Goal: Task Accomplishment & Management: Manage account settings

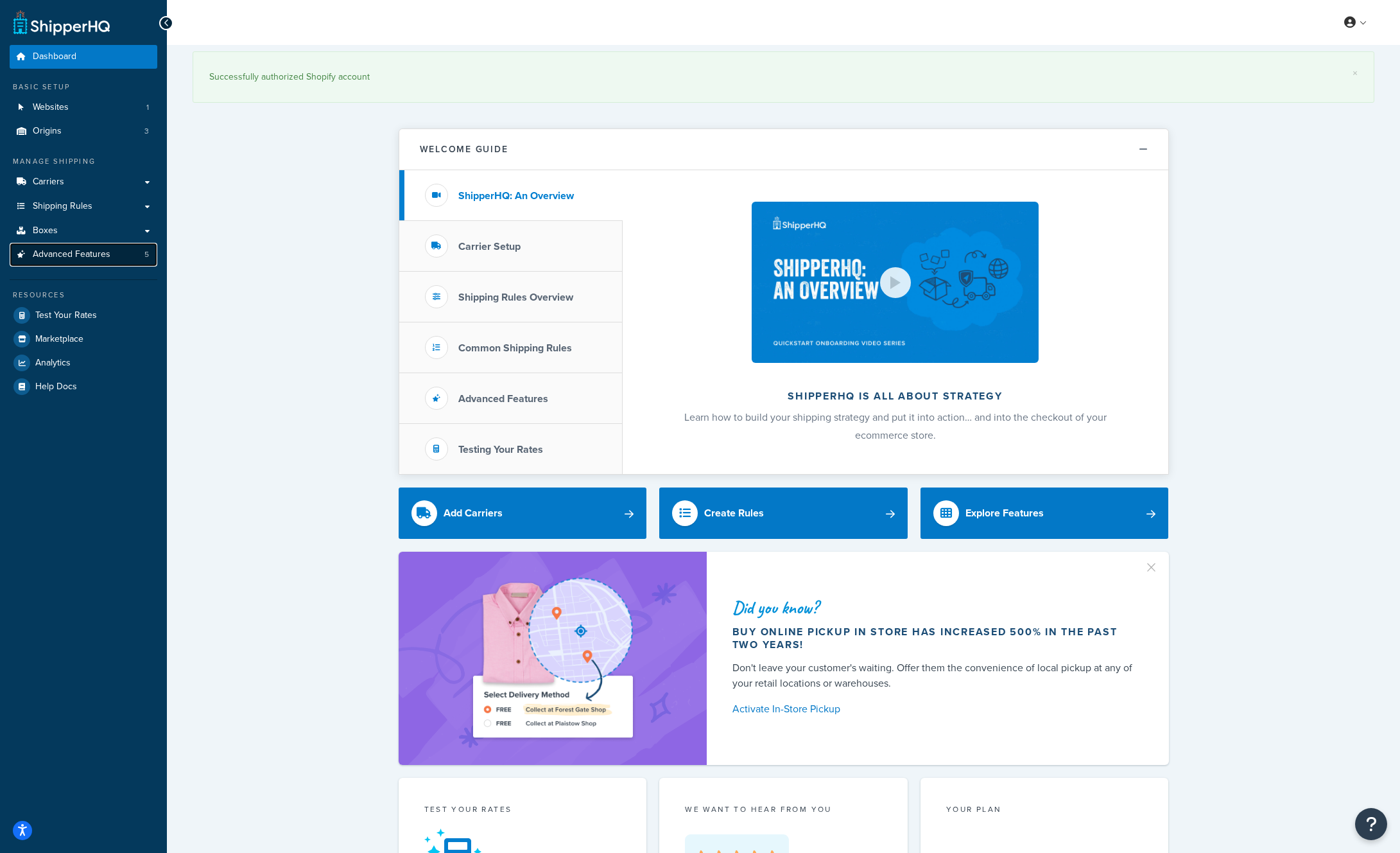
click at [83, 255] on span "Advanced Features" at bounding box center [71, 254] width 78 height 11
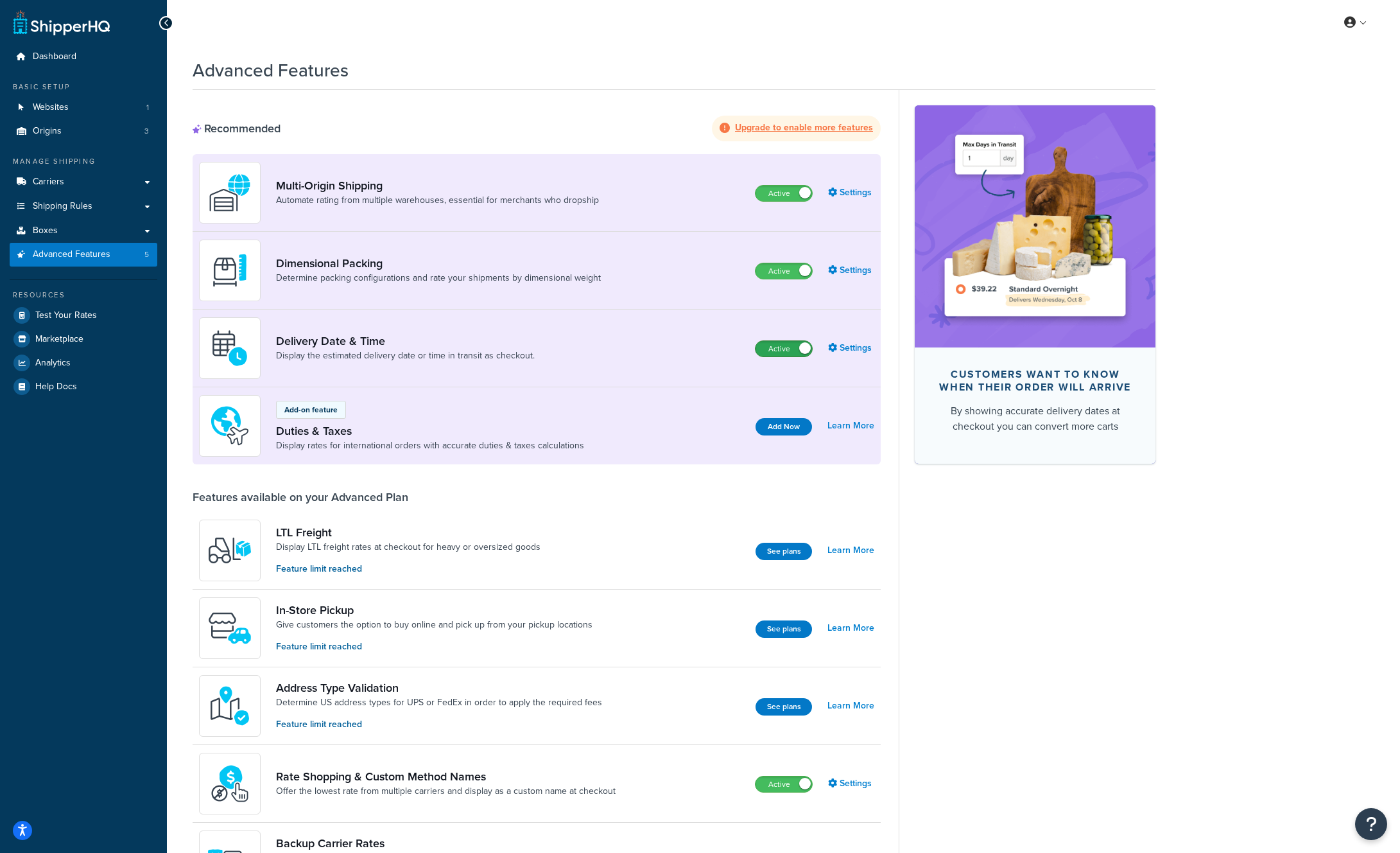
click at [790, 351] on label "Active" at bounding box center [783, 348] width 56 height 16
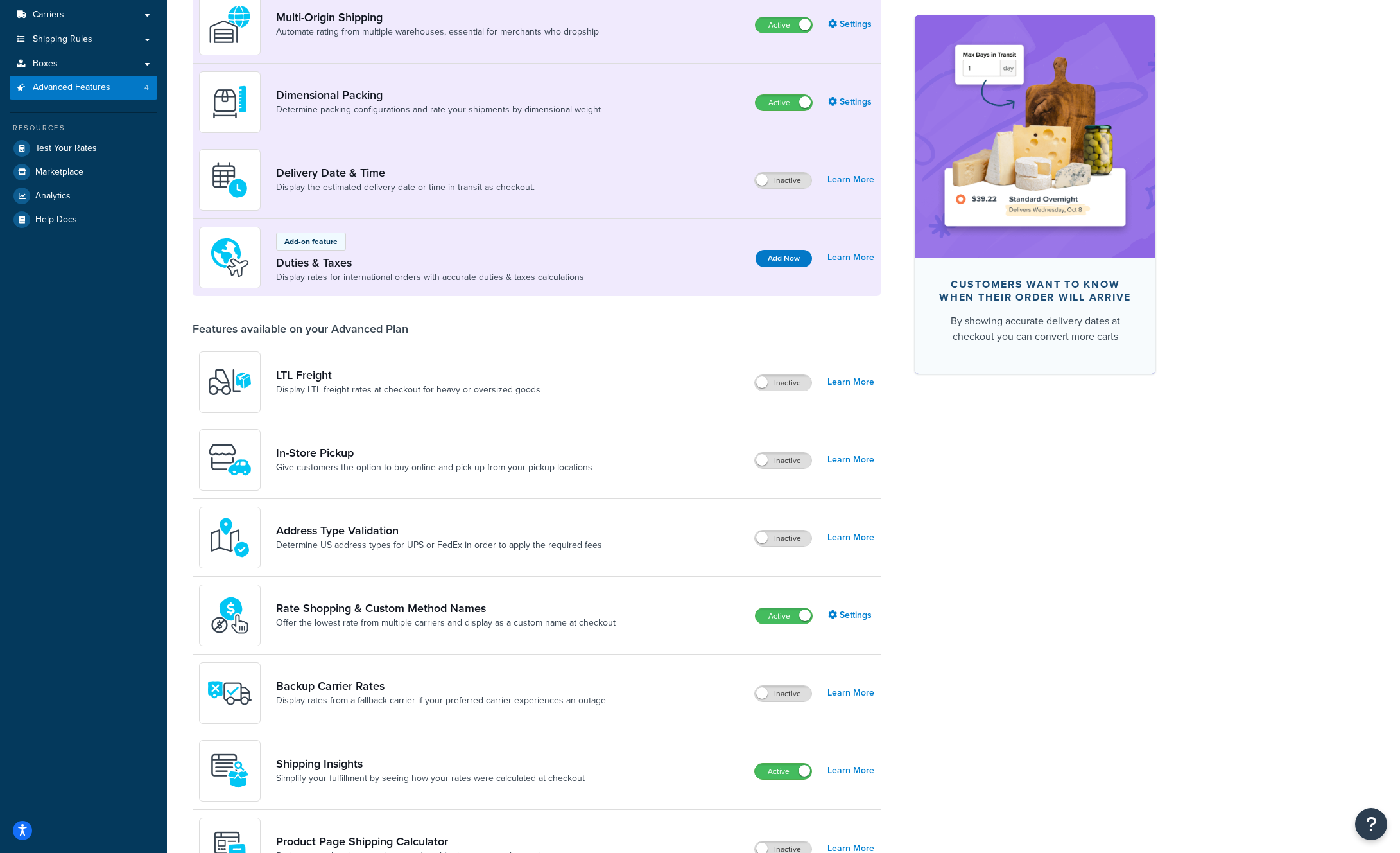
scroll to position [236, 0]
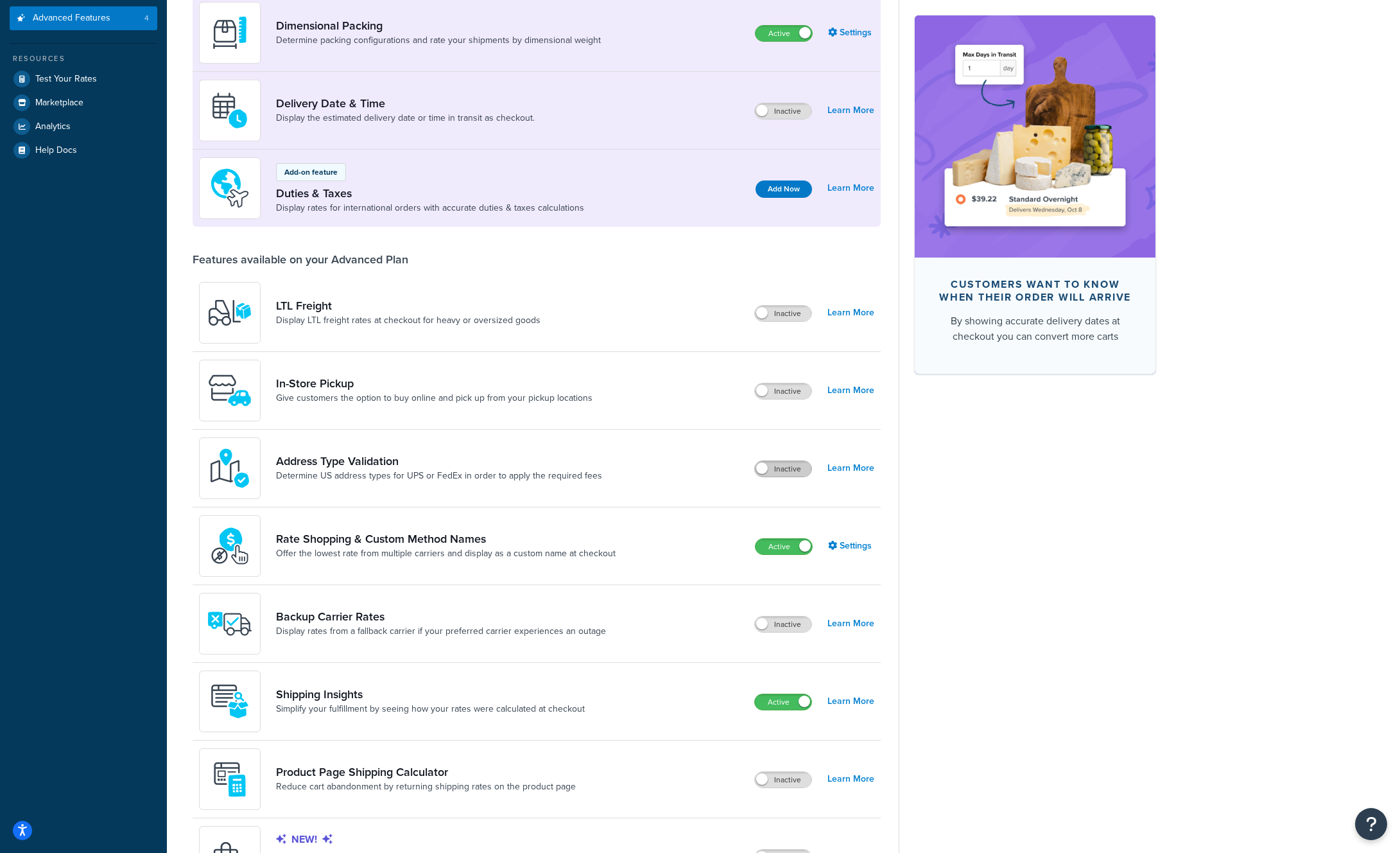
click at [779, 468] on label "Inactive" at bounding box center [782, 468] width 56 height 16
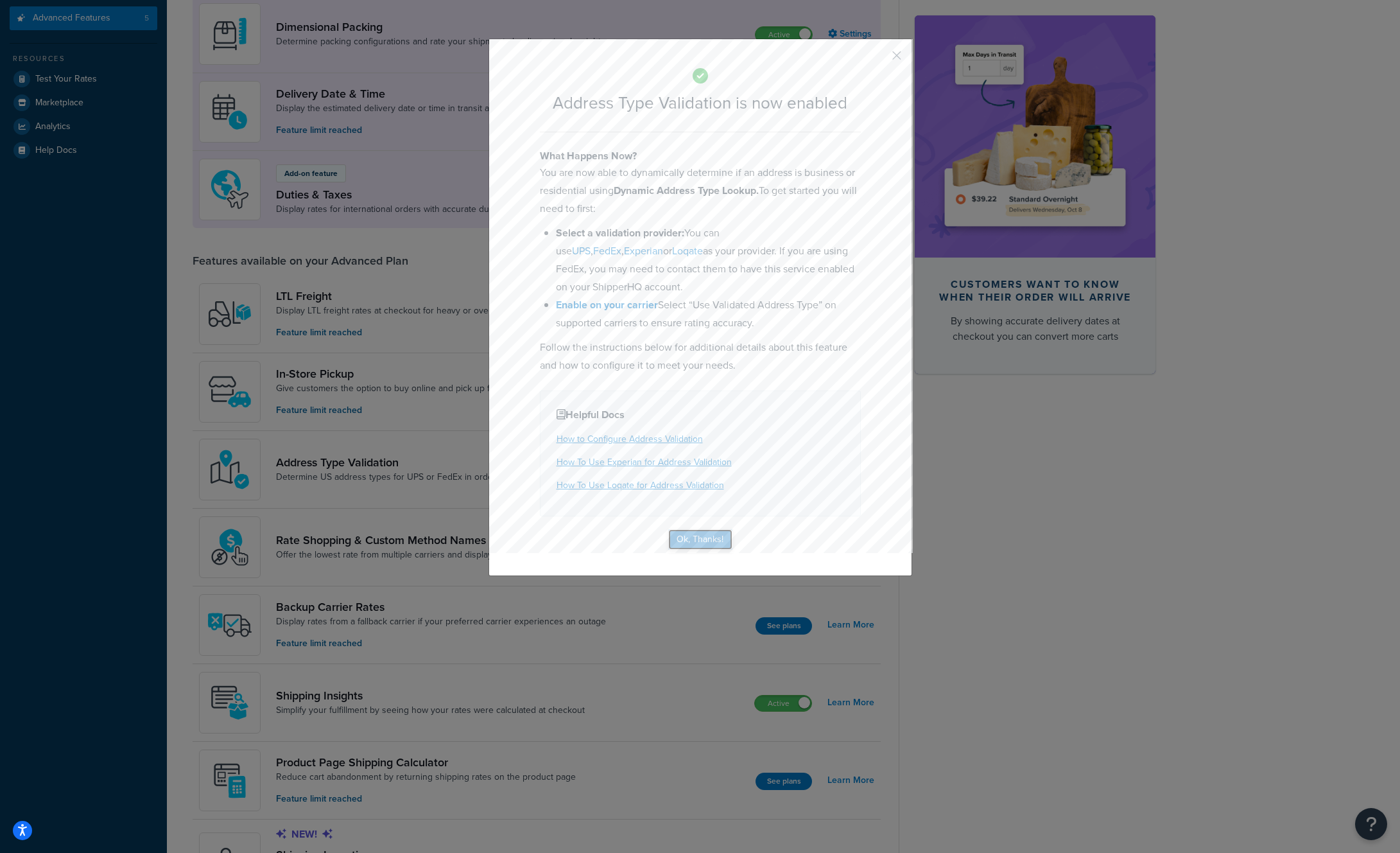
click at [706, 544] on button "Ok, Thanks!" at bounding box center [700, 539] width 65 height 20
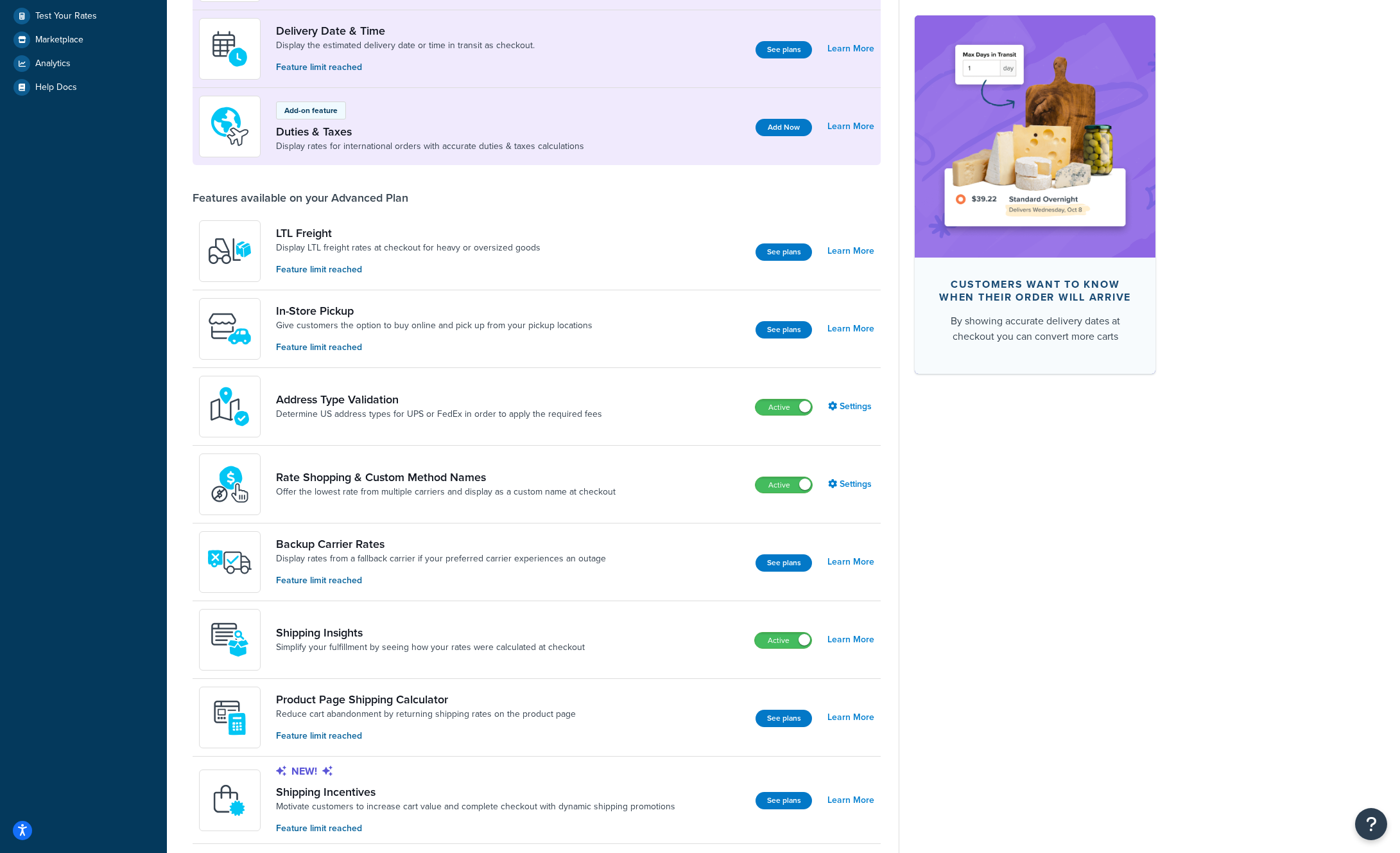
scroll to position [321, 0]
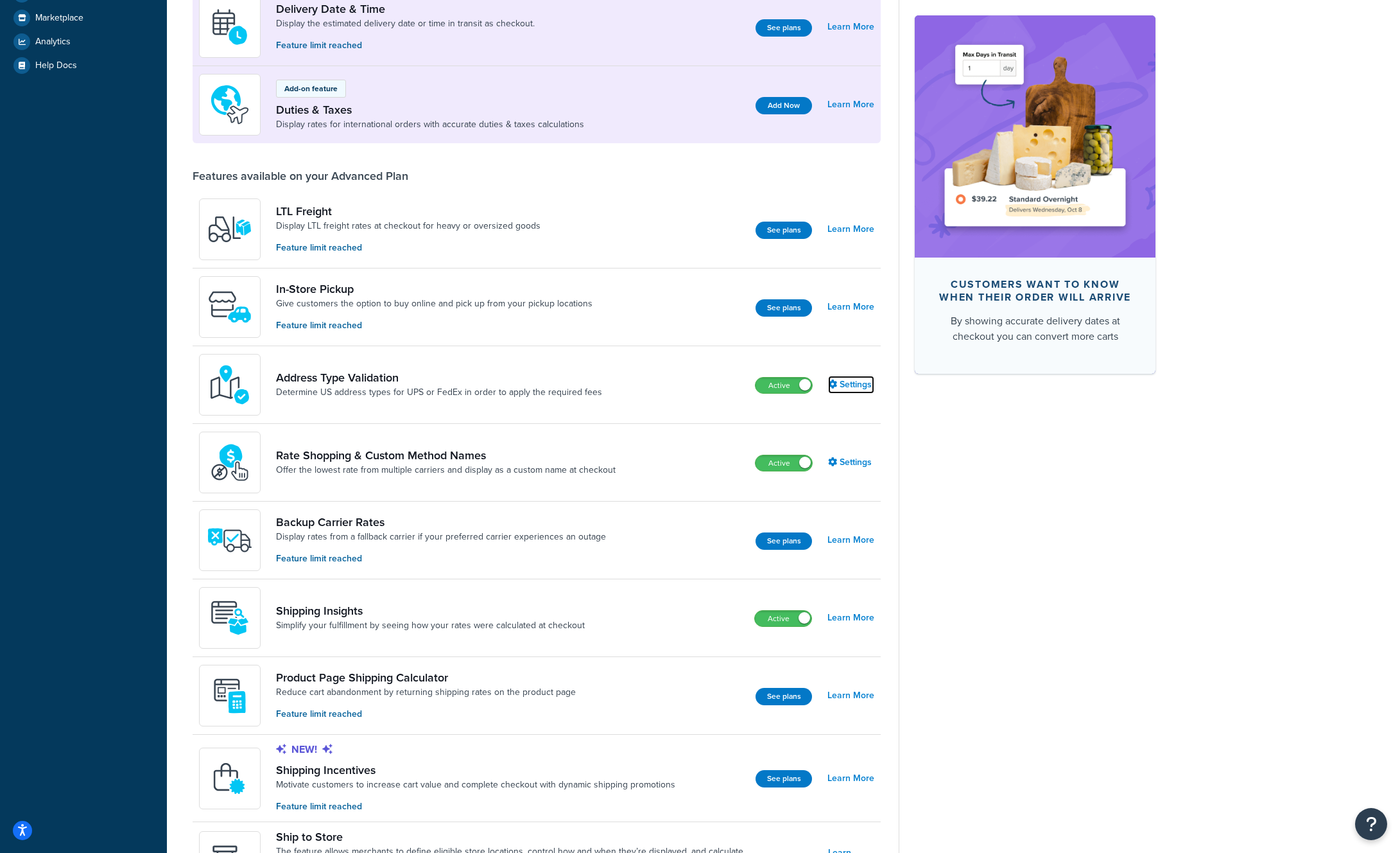
click at [845, 382] on link "Settings" at bounding box center [851, 385] width 47 height 18
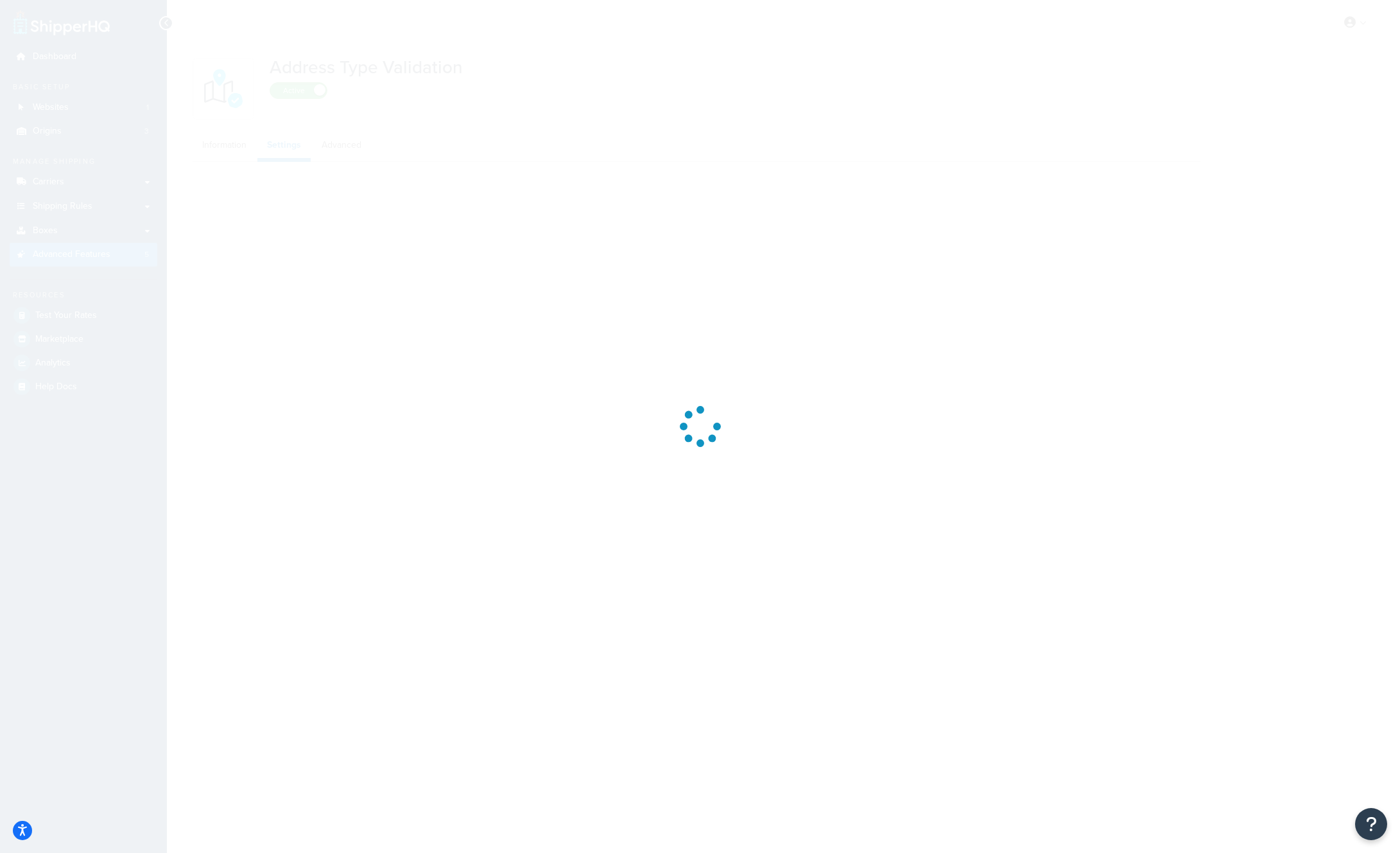
select select "148874"
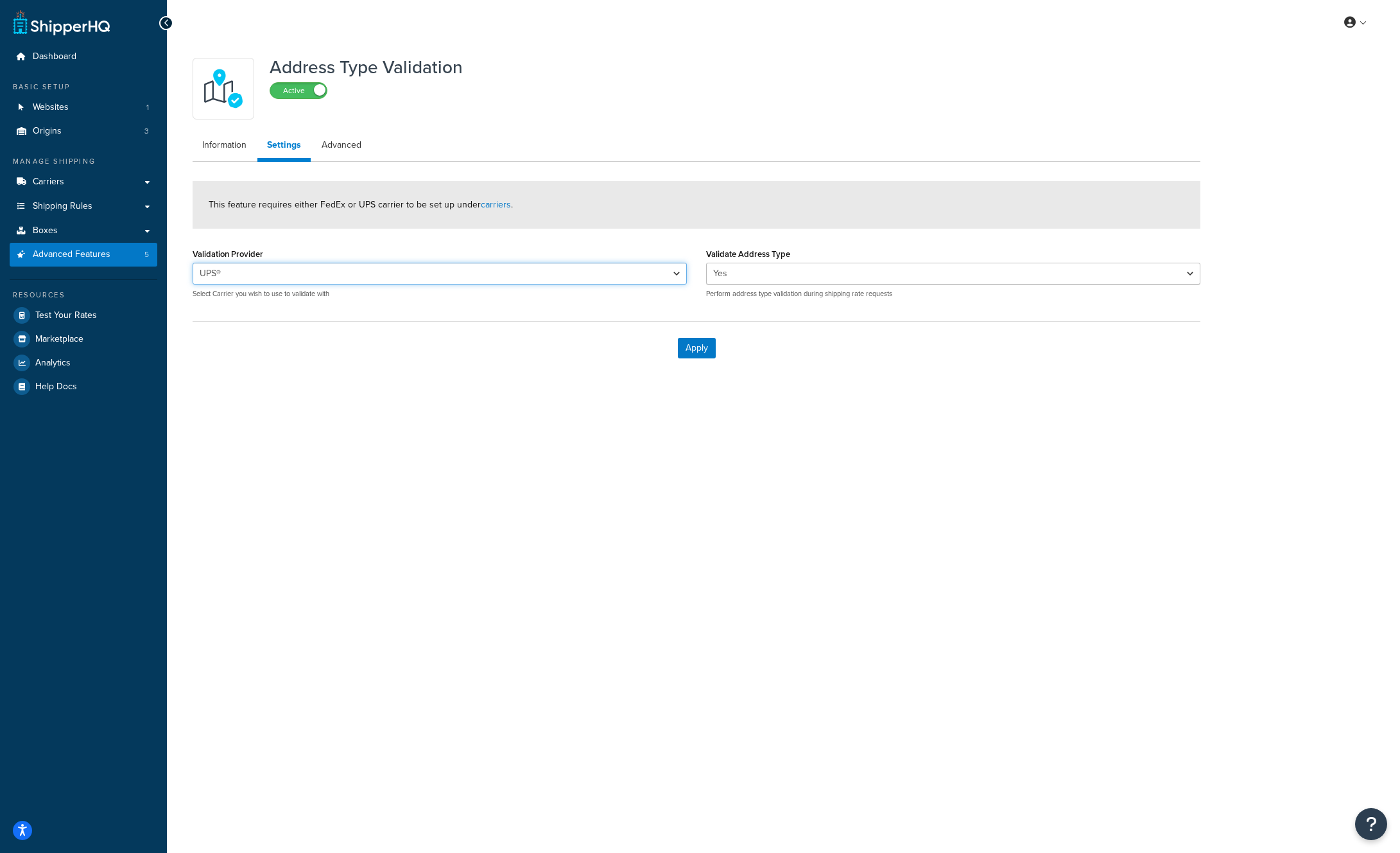
click at [413, 268] on select "UPS® UPS® Signature Required" at bounding box center [439, 273] width 494 height 22
click at [193, 262] on select "UPS® UPS® Signature Required" at bounding box center [439, 273] width 494 height 22
click at [503, 454] on div "My Profile Billing Global Settings Contact Us Logout Address Type Validation Ac…" at bounding box center [783, 426] width 1233 height 853
click at [483, 277] on select "UPS® UPS® Signature Required" at bounding box center [439, 273] width 494 height 22
click at [703, 352] on button "Apply" at bounding box center [697, 347] width 38 height 20
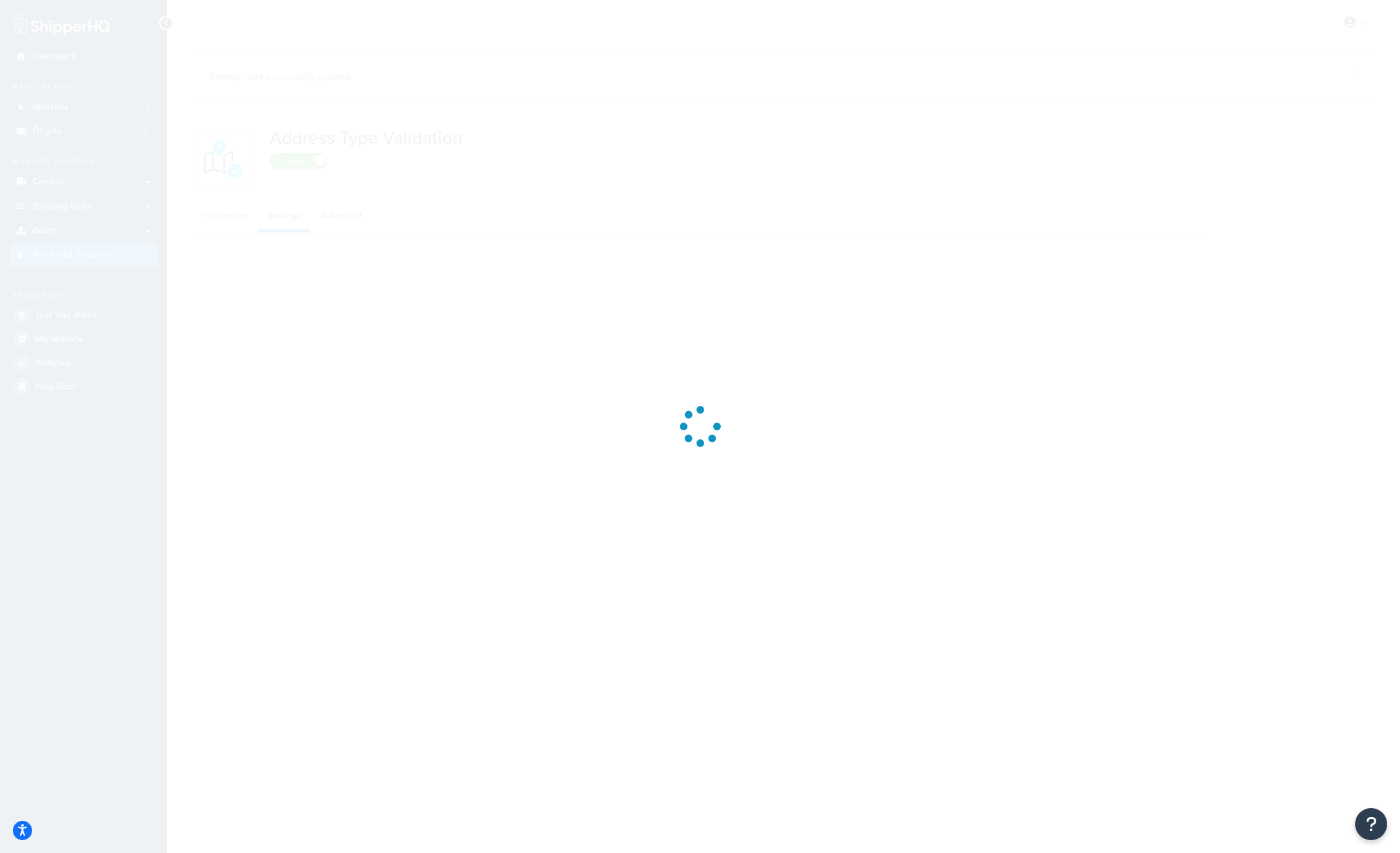
select select "148874"
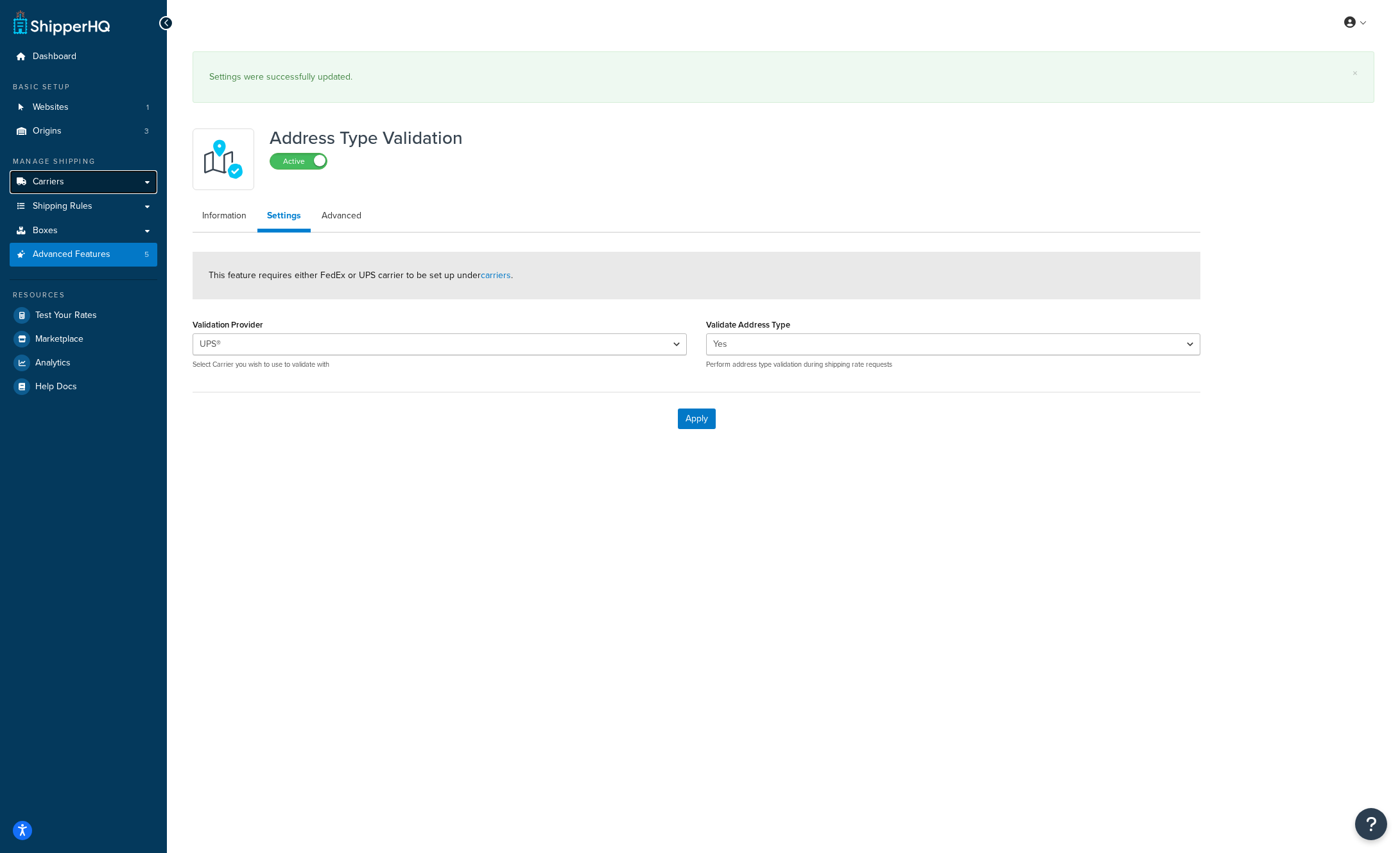
click at [74, 187] on link "Carriers" at bounding box center [83, 181] width 148 height 24
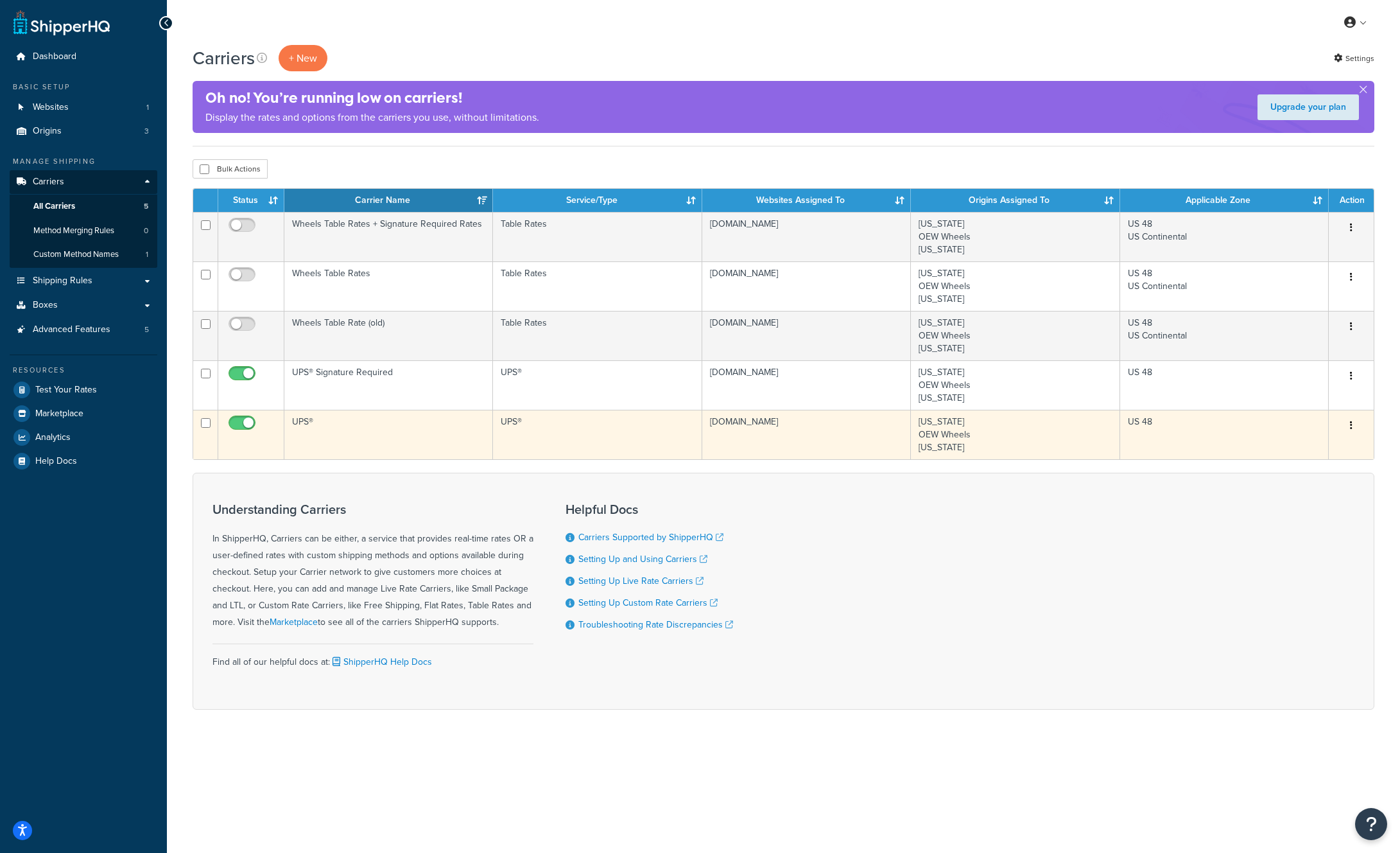
click at [1349, 426] on button "button" at bounding box center [1351, 425] width 18 height 20
click at [1314, 451] on link "Edit" at bounding box center [1300, 452] width 101 height 26
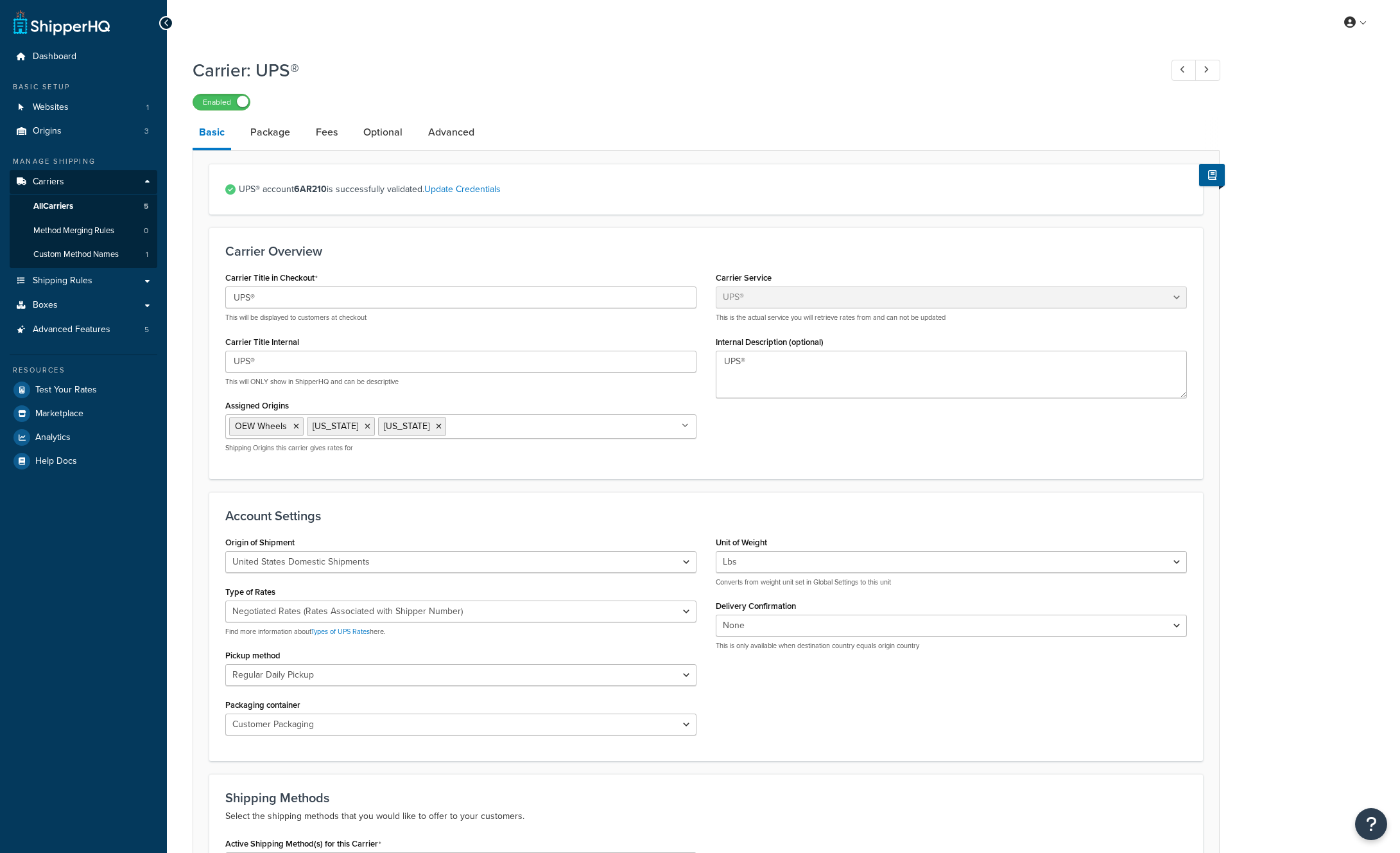
select select "ups"
click at [458, 138] on link "Advanced" at bounding box center [451, 132] width 59 height 31
select select "false"
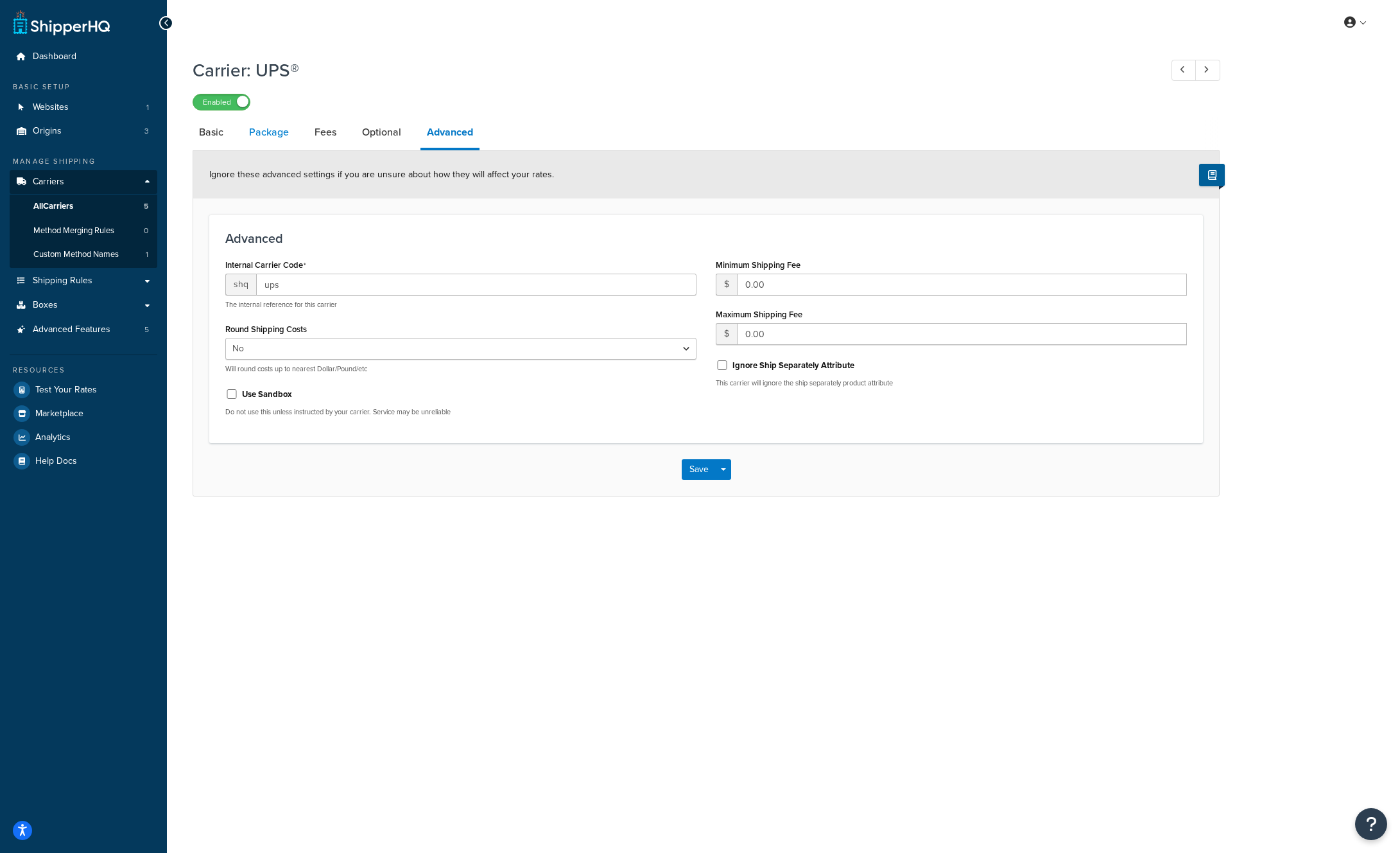
click at [271, 132] on link "Package" at bounding box center [269, 132] width 52 height 31
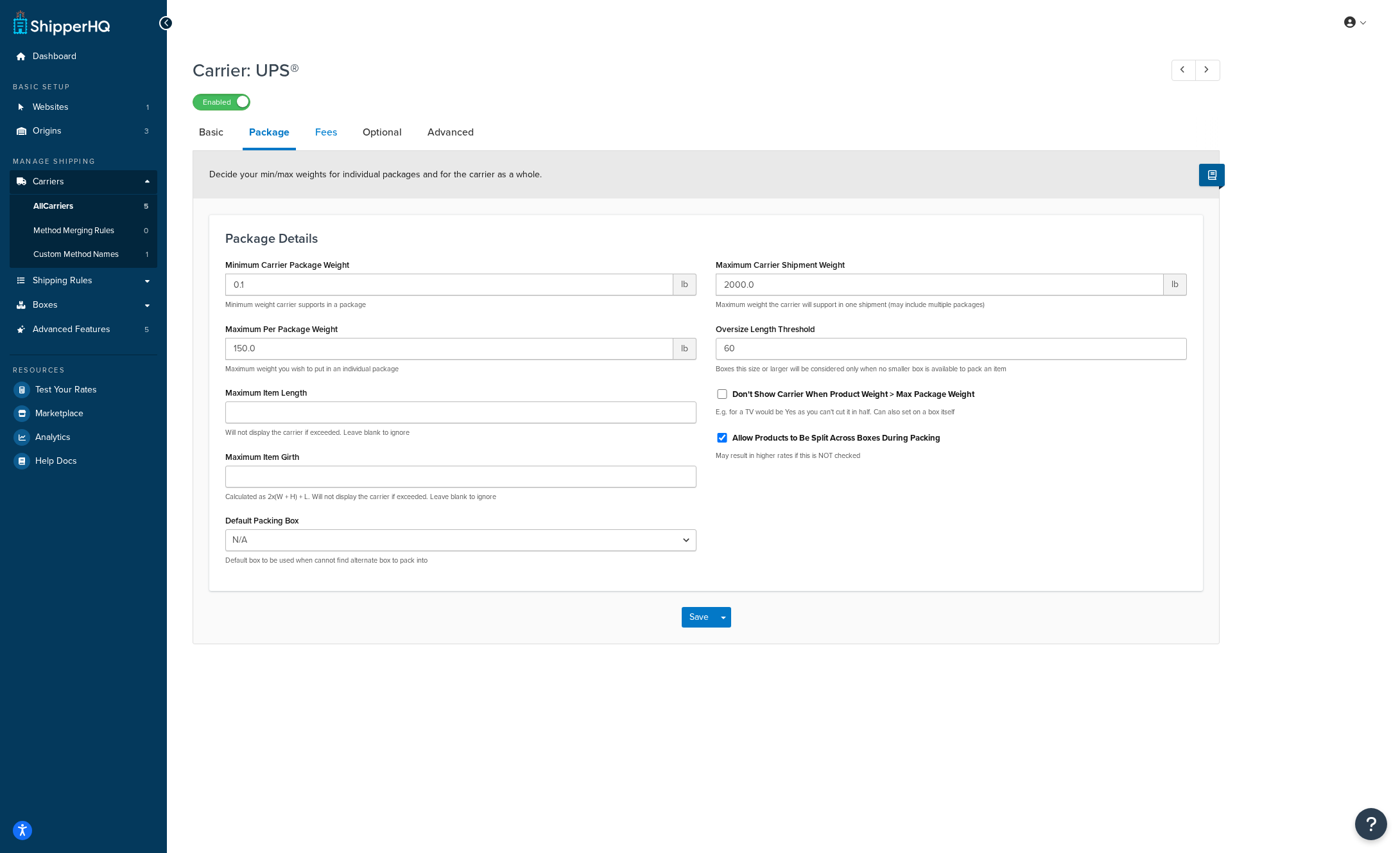
click at [323, 134] on link "Fees" at bounding box center [326, 132] width 34 height 31
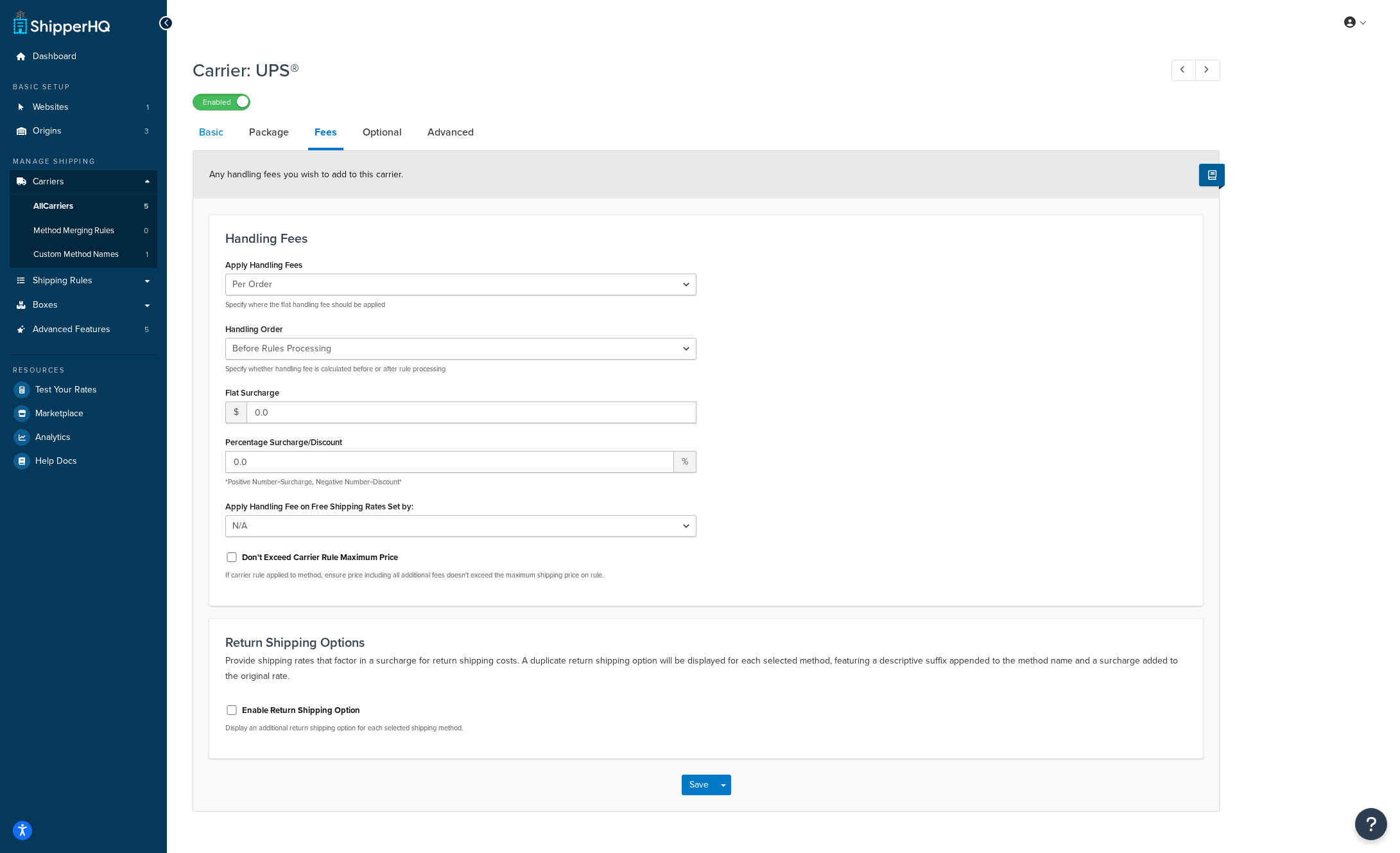
click at [208, 129] on link "Basic" at bounding box center [212, 132] width 38 height 31
select select "ups"
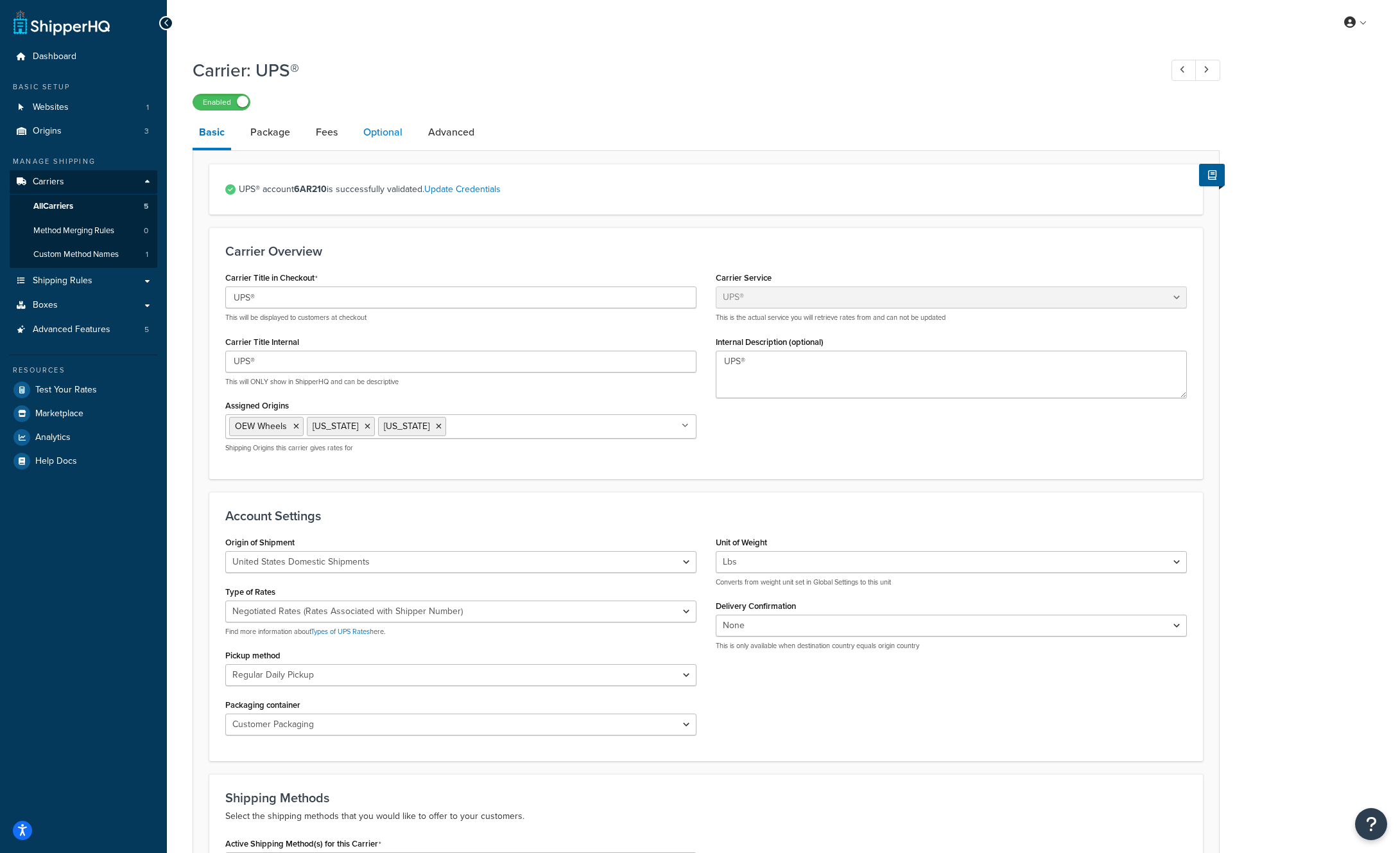
click at [386, 136] on link "Optional" at bounding box center [383, 132] width 52 height 31
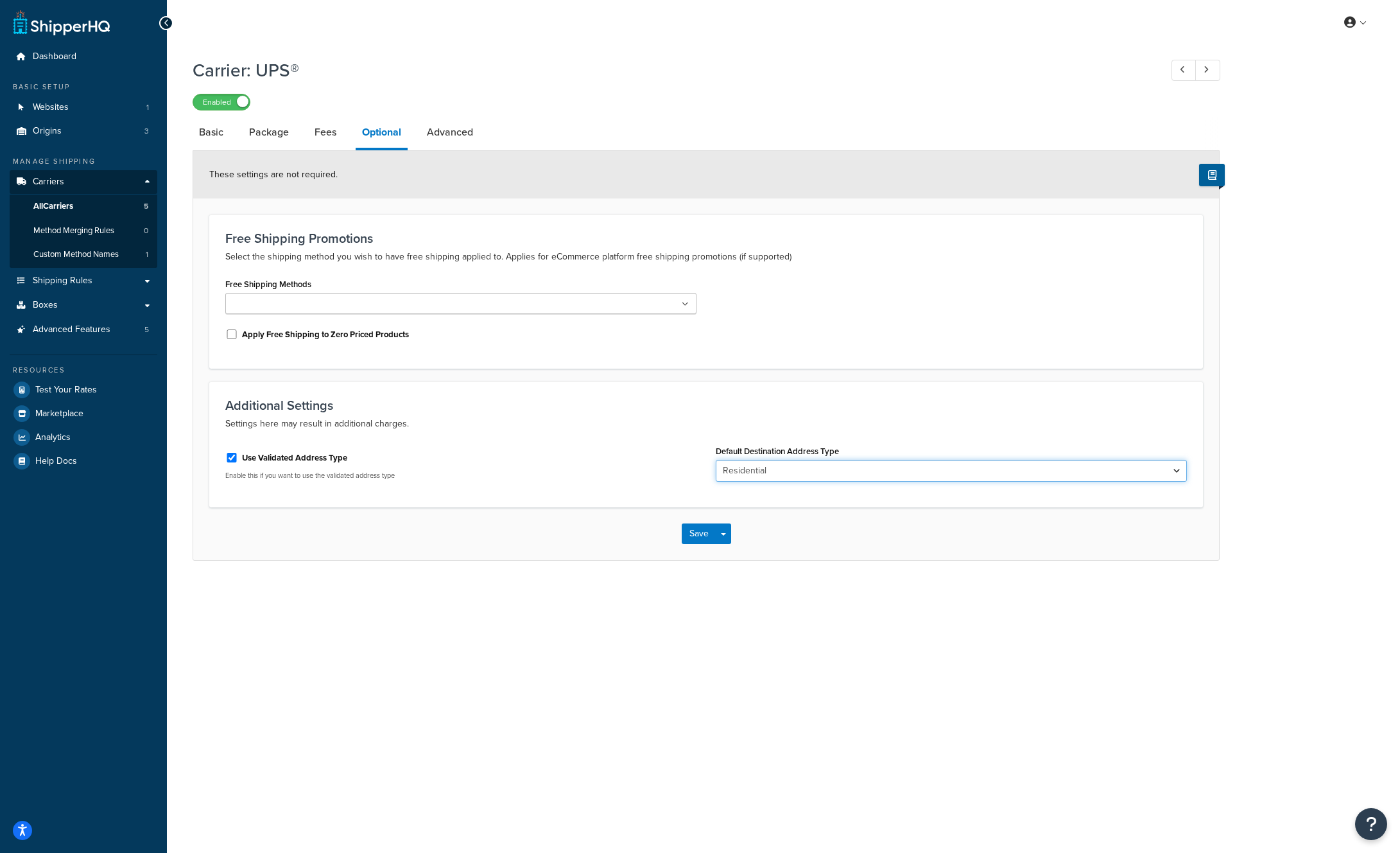
click at [757, 472] on select "Business Residential" at bounding box center [951, 471] width 471 height 22
select select "business"
click at [716, 461] on select "Business Residential" at bounding box center [951, 471] width 471 height 22
click at [635, 459] on div "Use Validated Address Type" at bounding box center [461, 457] width 471 height 20
click at [699, 538] on button "Save" at bounding box center [699, 534] width 34 height 20
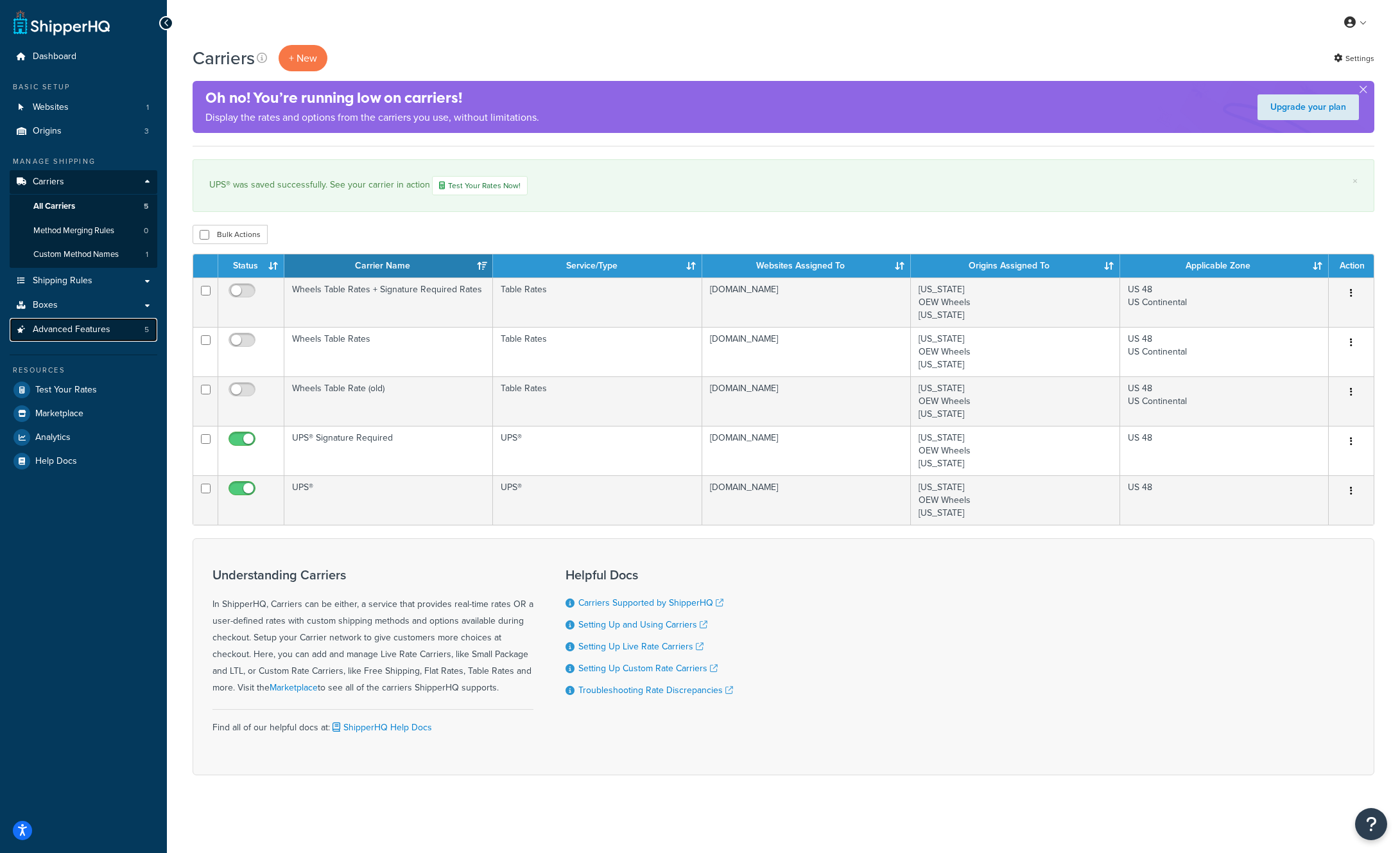
click at [82, 330] on span "Advanced Features" at bounding box center [71, 329] width 78 height 11
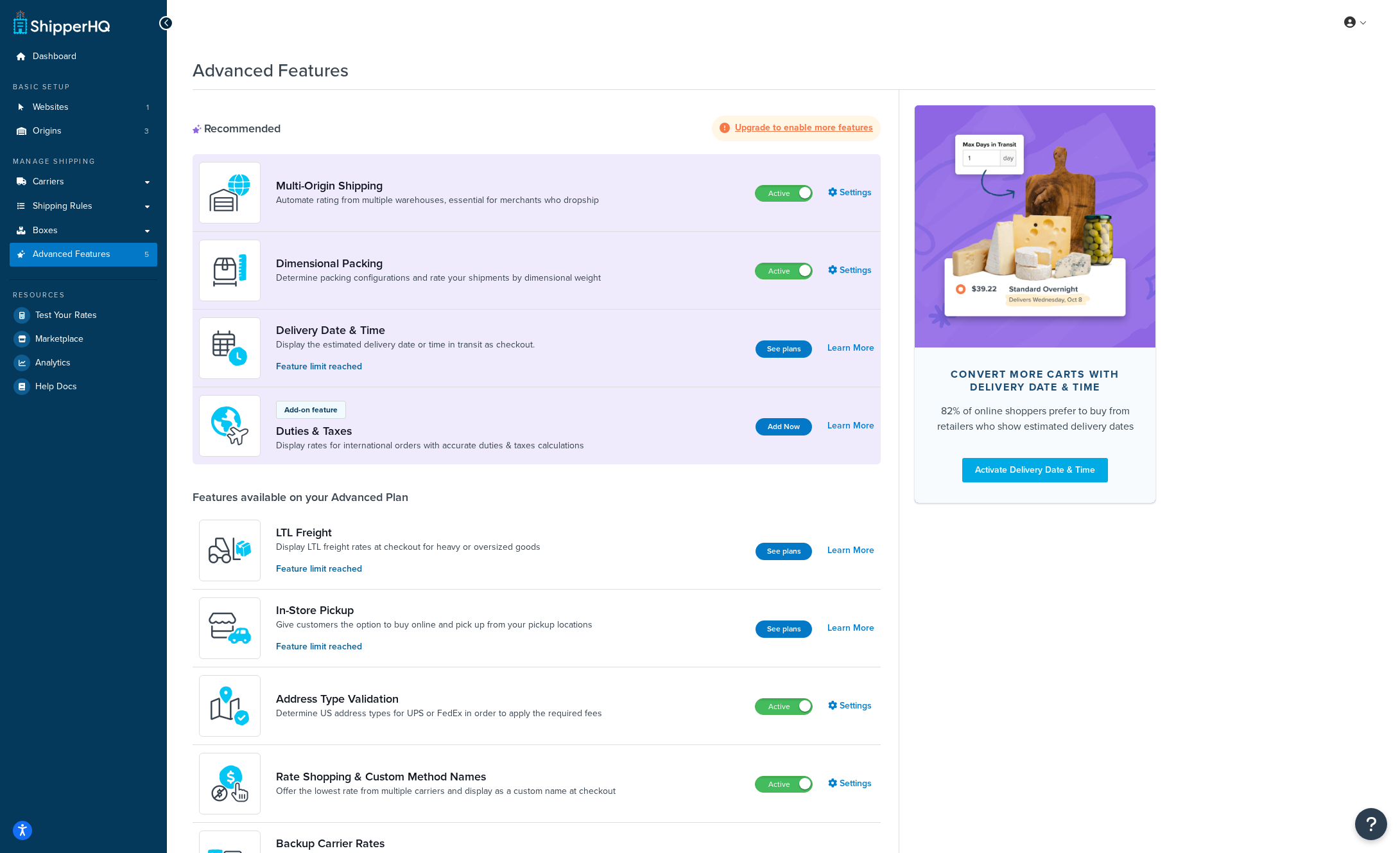
scroll to position [136, 0]
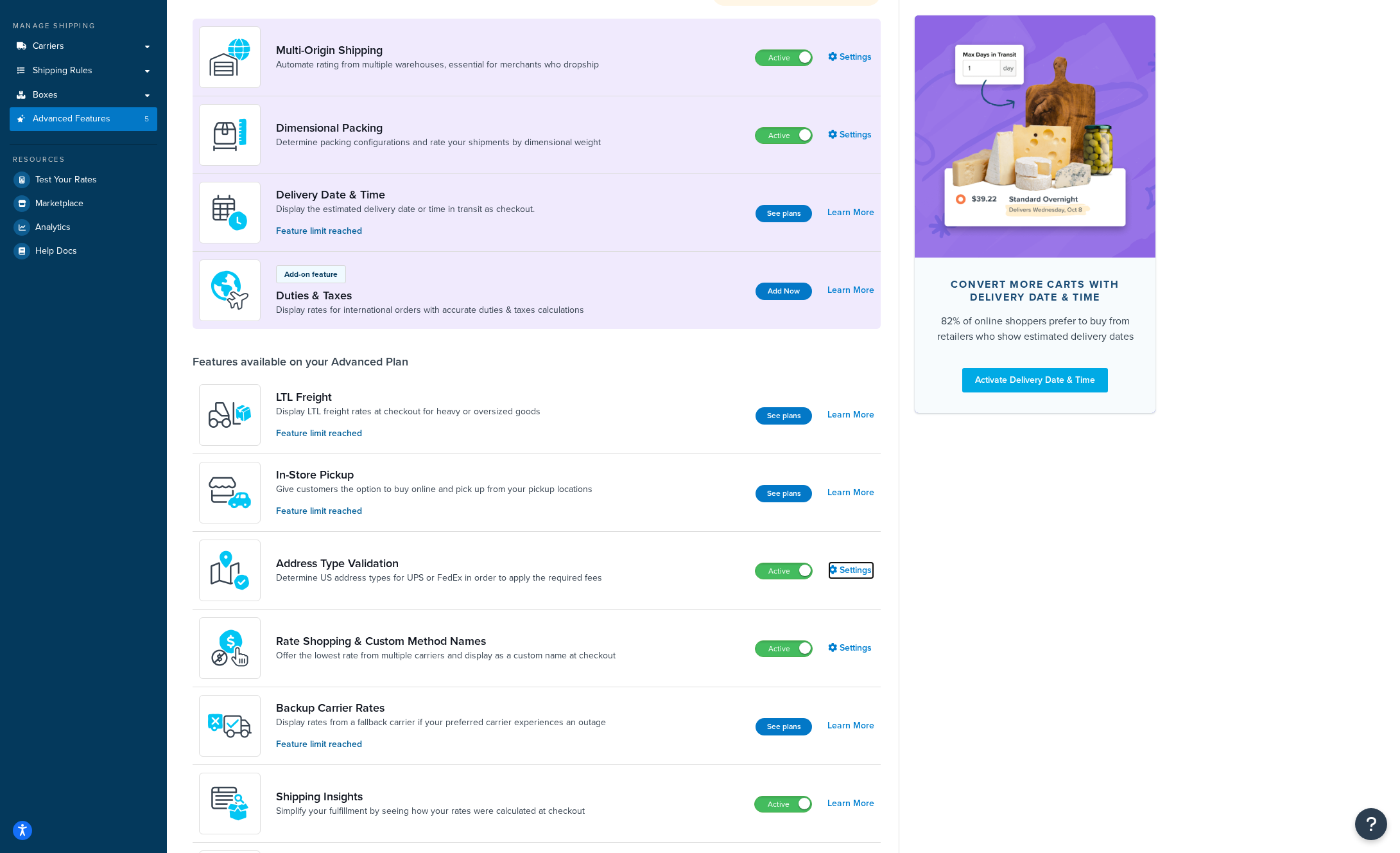
click at [851, 569] on link "Settings" at bounding box center [851, 570] width 47 height 18
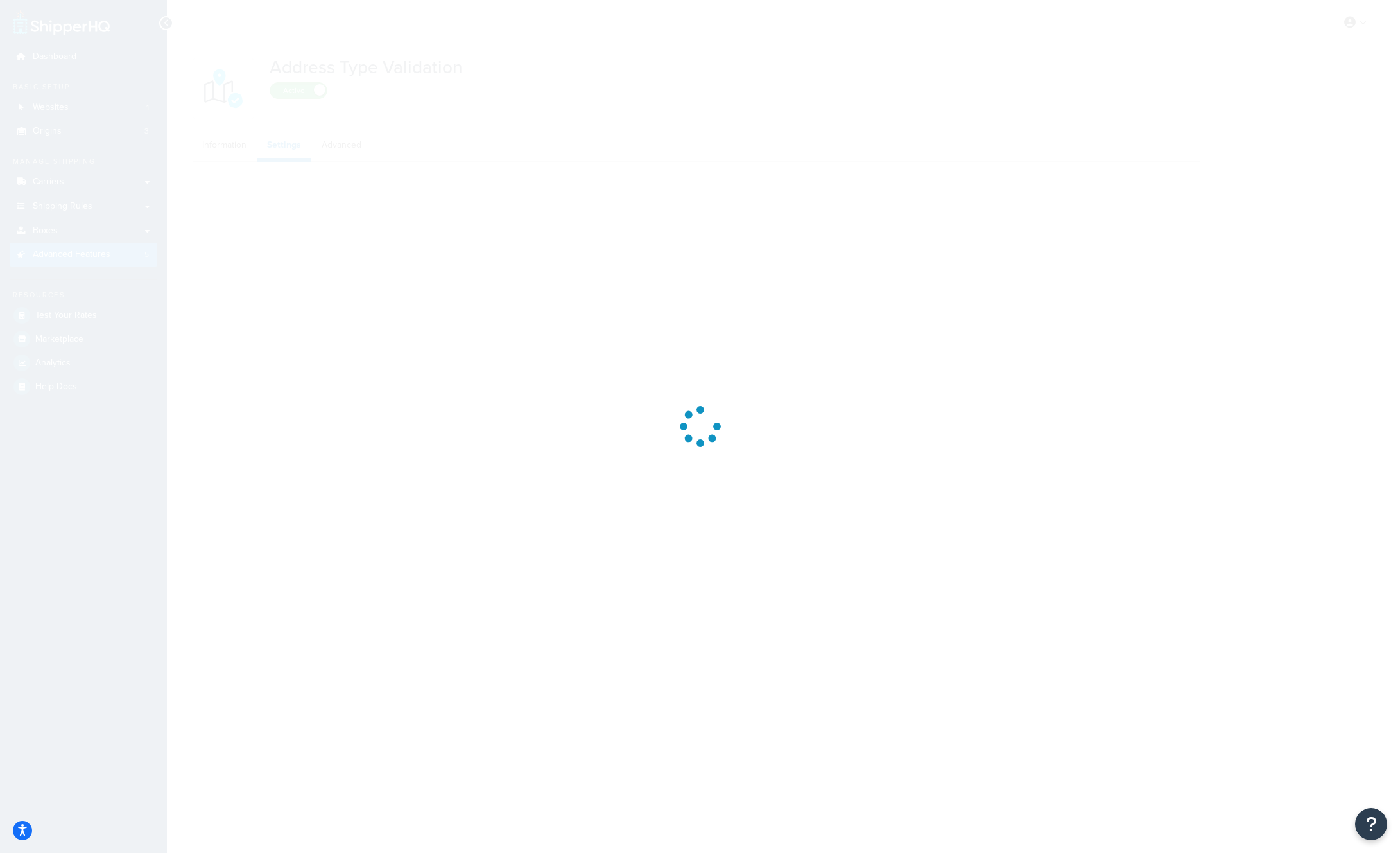
select select "148874"
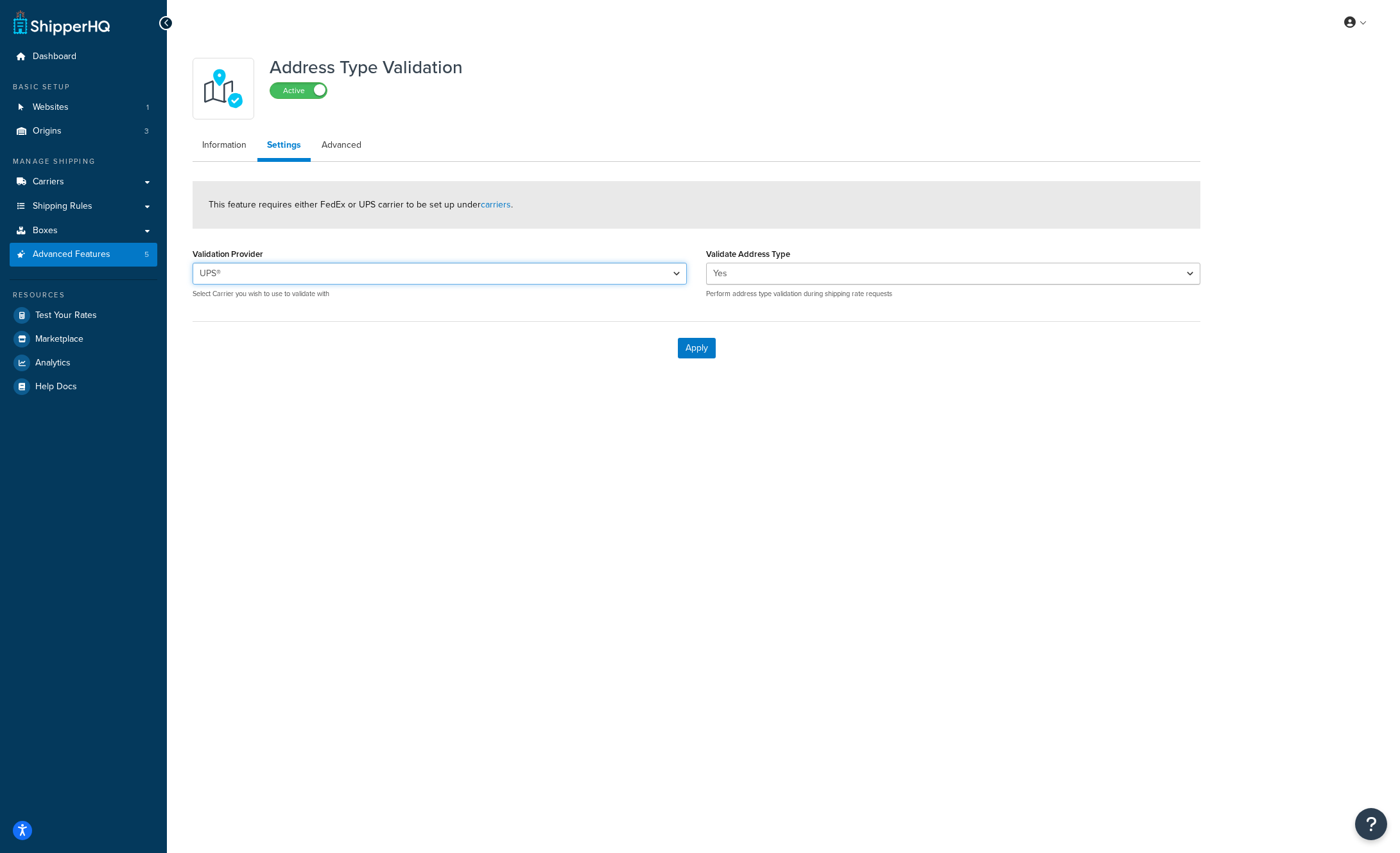
click at [564, 272] on select "UPS® UPS® Signature Required" at bounding box center [439, 273] width 494 height 22
click at [193, 262] on select "UPS® UPS® Signature Required" at bounding box center [439, 273] width 494 height 22
click at [561, 272] on select "UPS® UPS® Signature Required" at bounding box center [439, 273] width 494 height 22
click at [74, 192] on link "Carriers" at bounding box center [83, 181] width 148 height 24
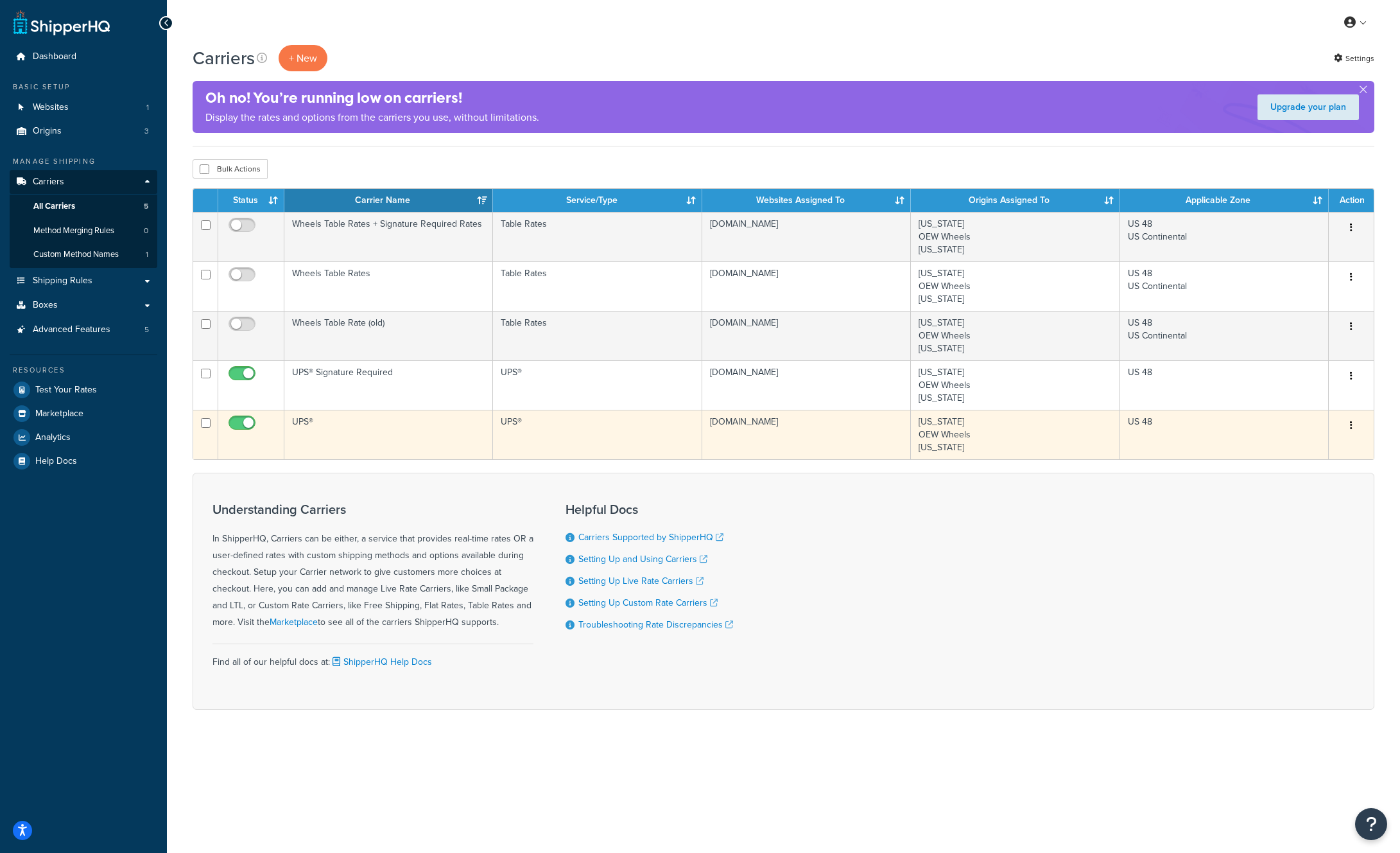
click at [1354, 427] on button "button" at bounding box center [1351, 425] width 18 height 20
click at [1276, 453] on link "Edit" at bounding box center [1300, 452] width 101 height 26
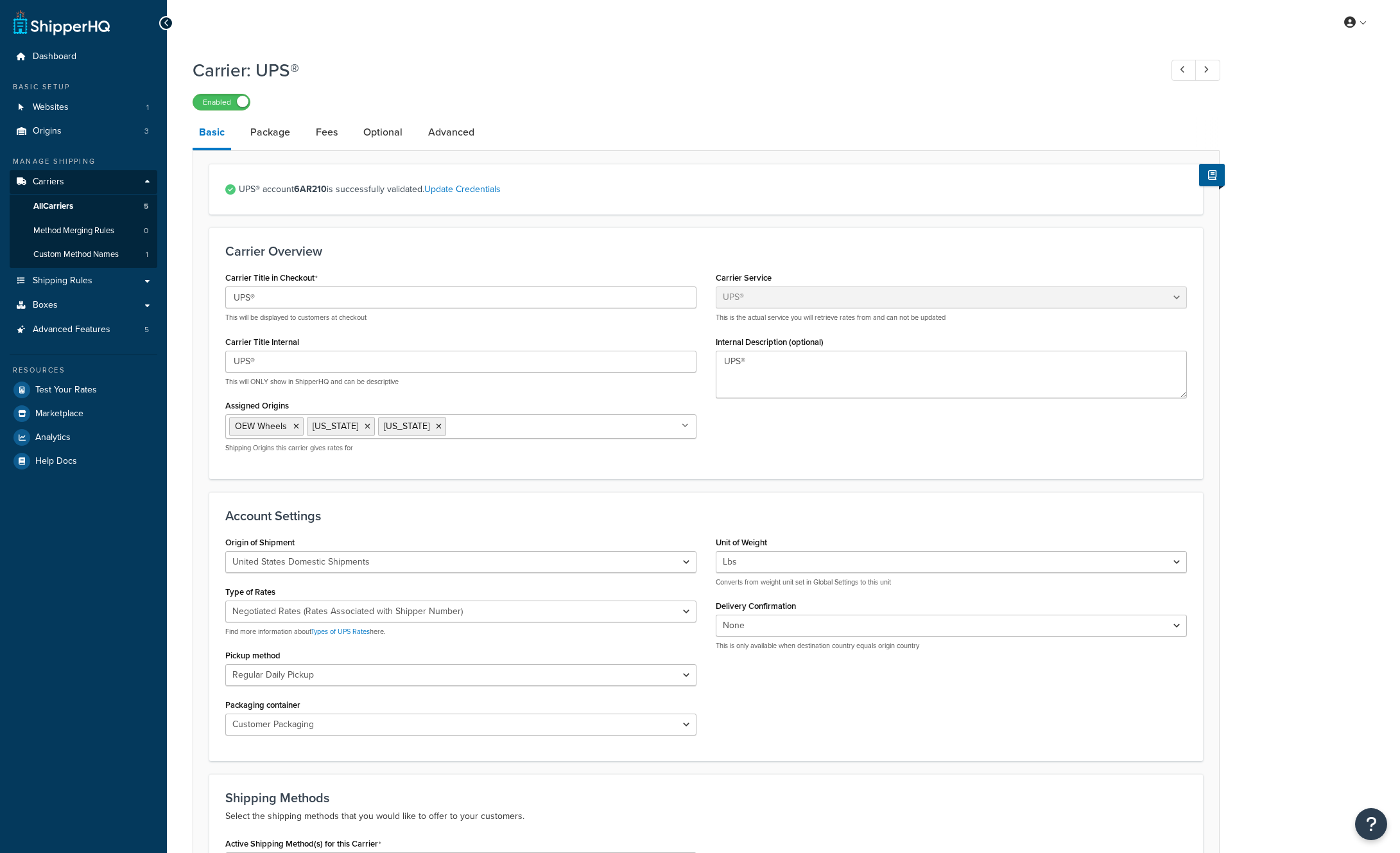
select select "ups"
click at [376, 133] on link "Optional" at bounding box center [383, 132] width 52 height 31
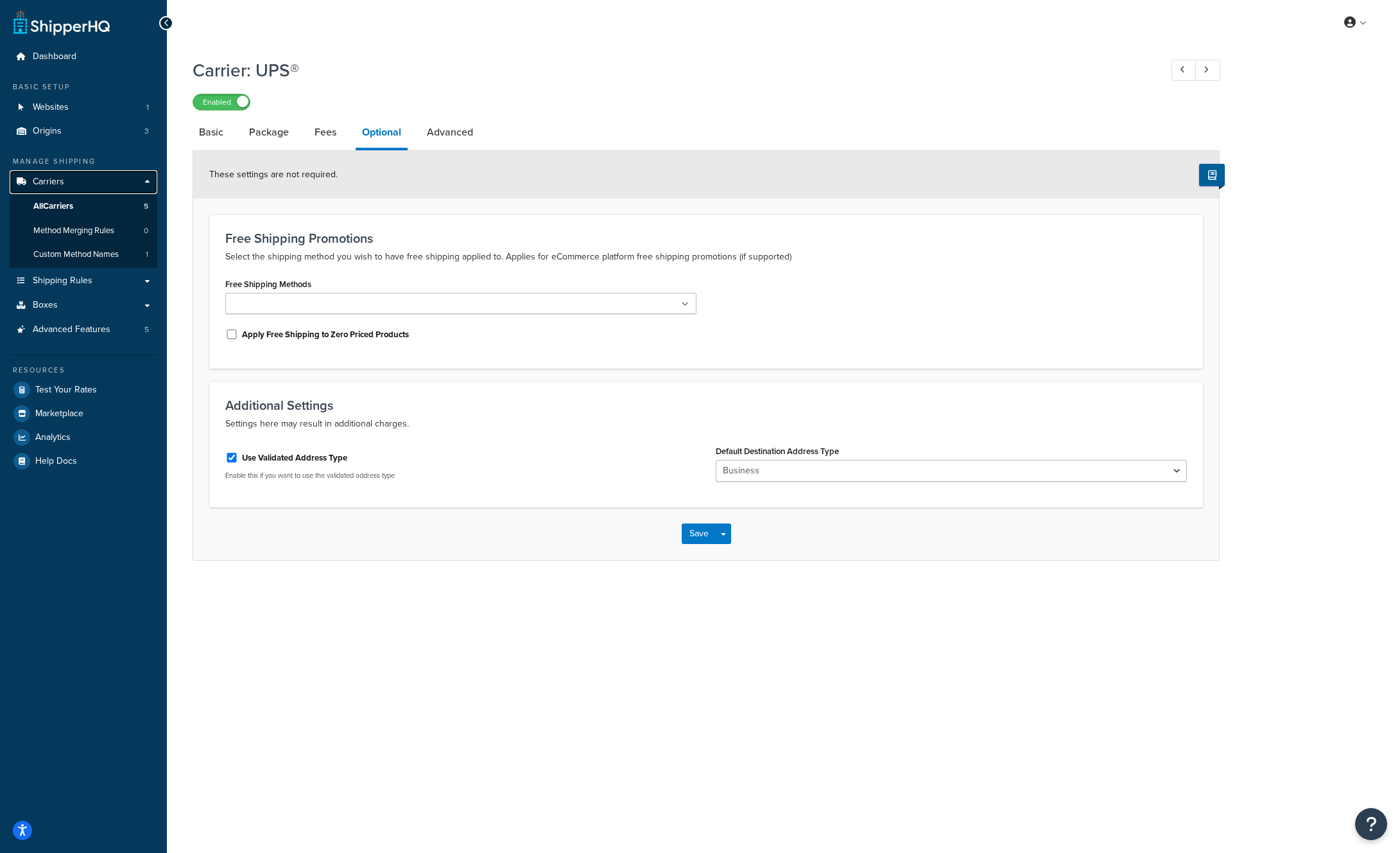
click at [69, 182] on link "Carriers" at bounding box center [83, 181] width 148 height 24
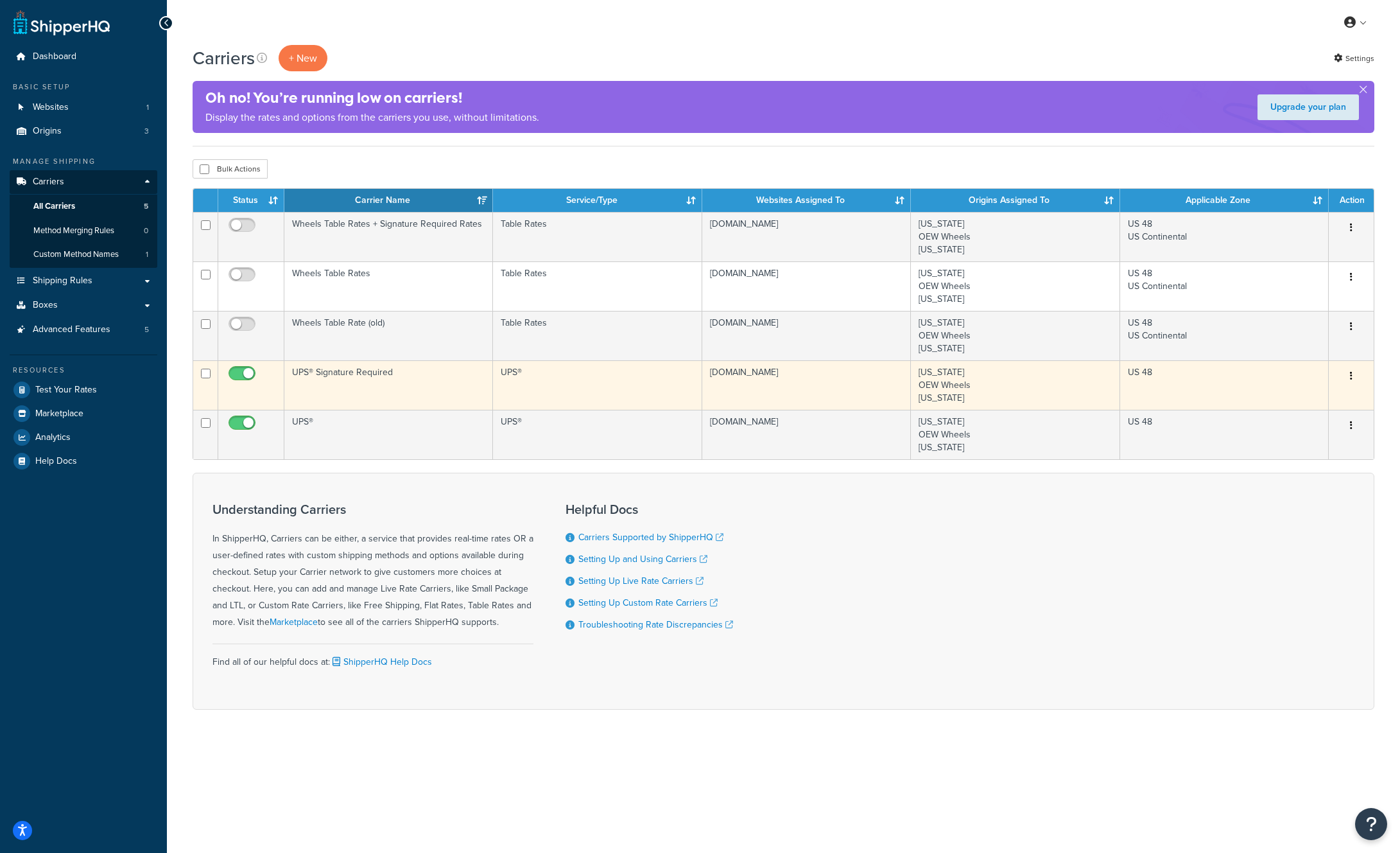
click at [1351, 377] on icon "button" at bounding box center [1351, 375] width 2 height 9
click at [1297, 401] on link "Edit" at bounding box center [1300, 402] width 101 height 26
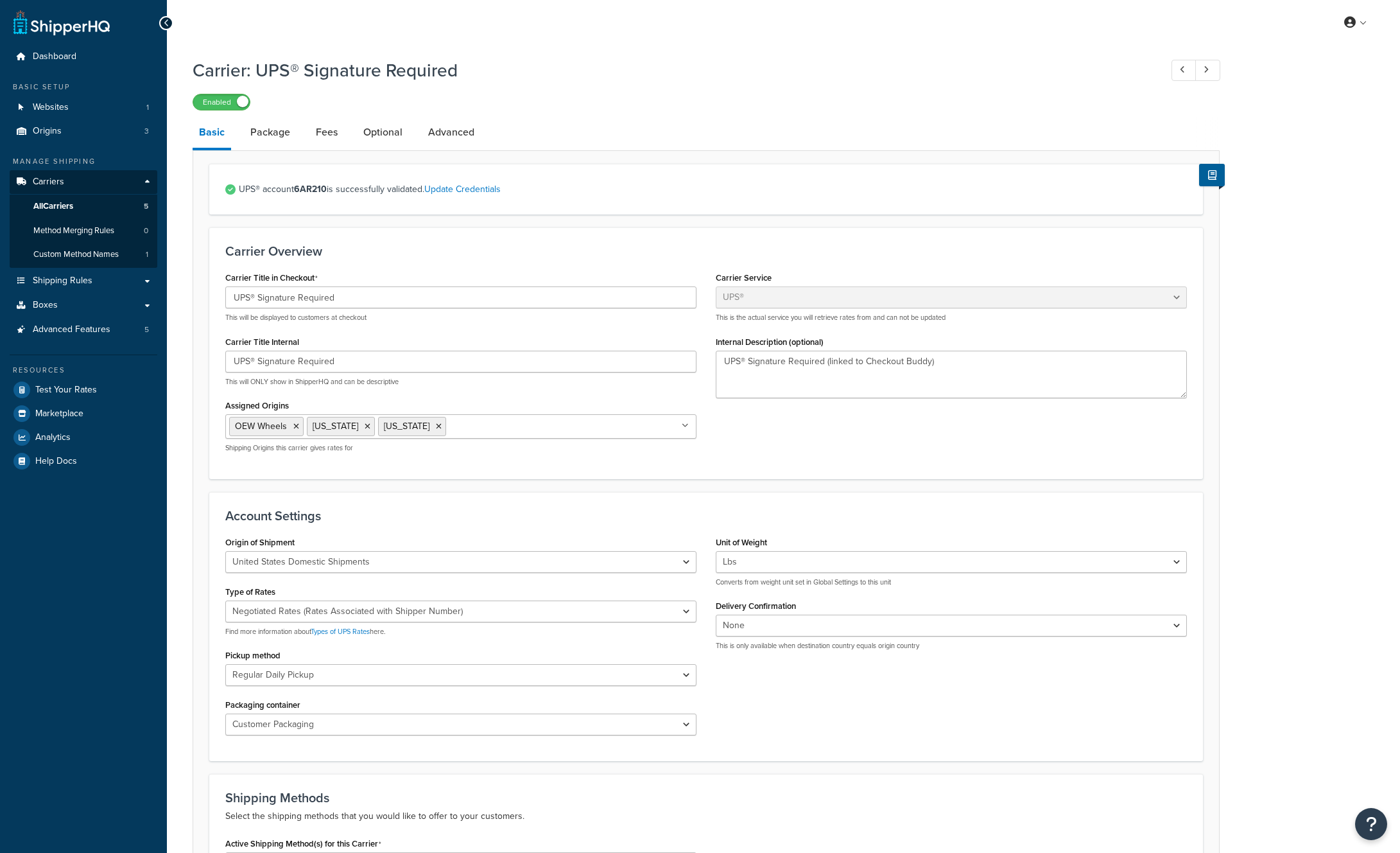
select select "ups"
click at [389, 134] on link "Optional" at bounding box center [383, 132] width 52 height 31
select select "business"
